Goal: Navigation & Orientation: Go to known website

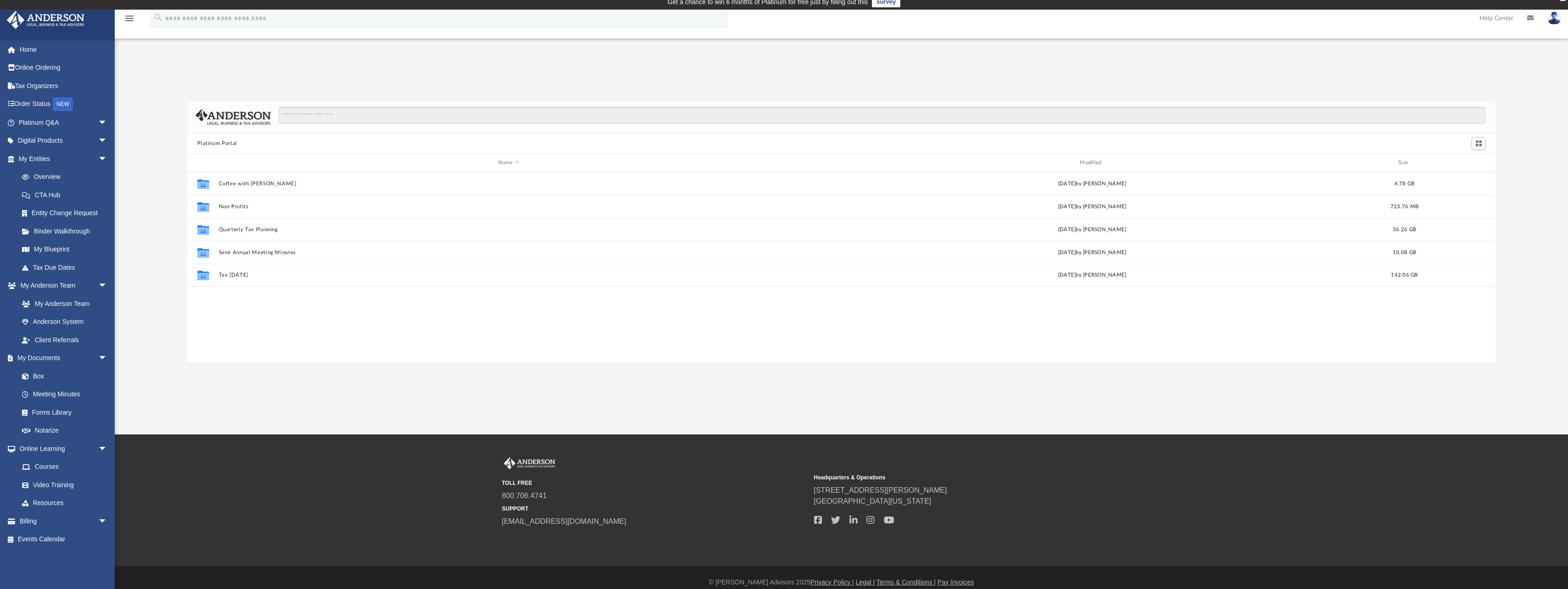
scroll to position [202, 1301]
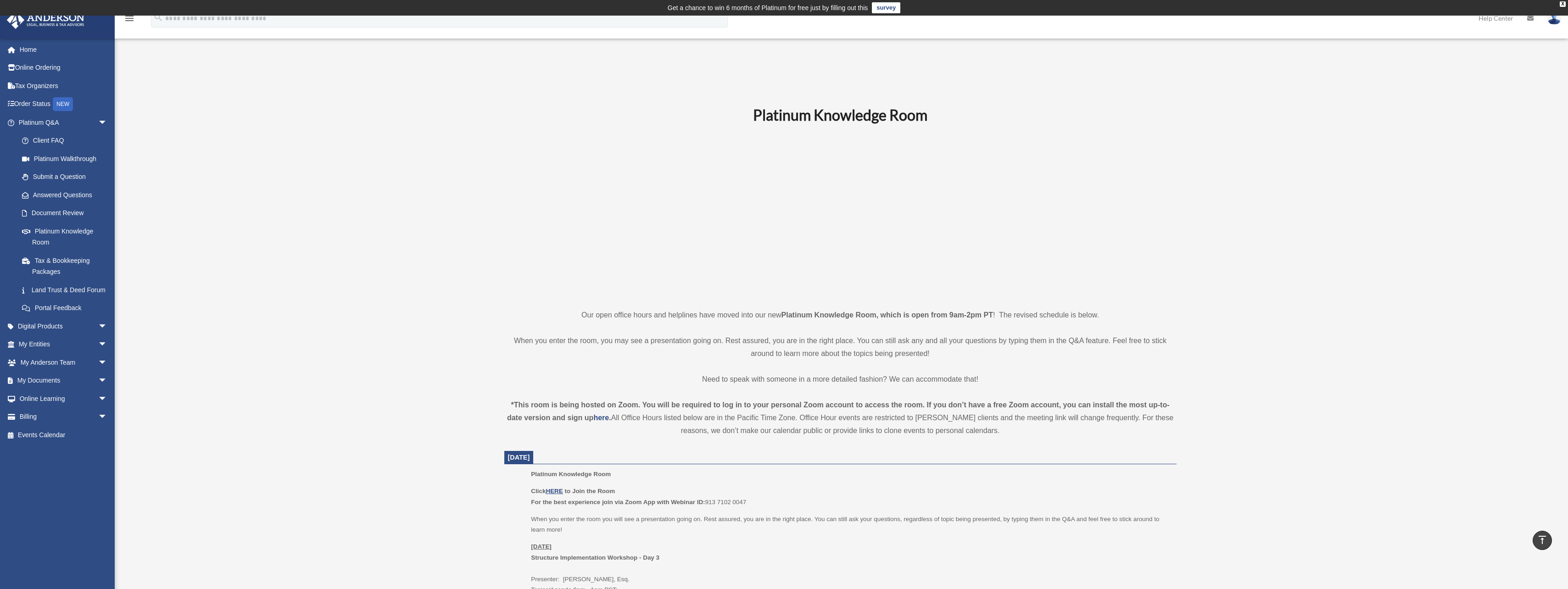
scroll to position [333, 0]
